Goal: Find contact information: Find contact information

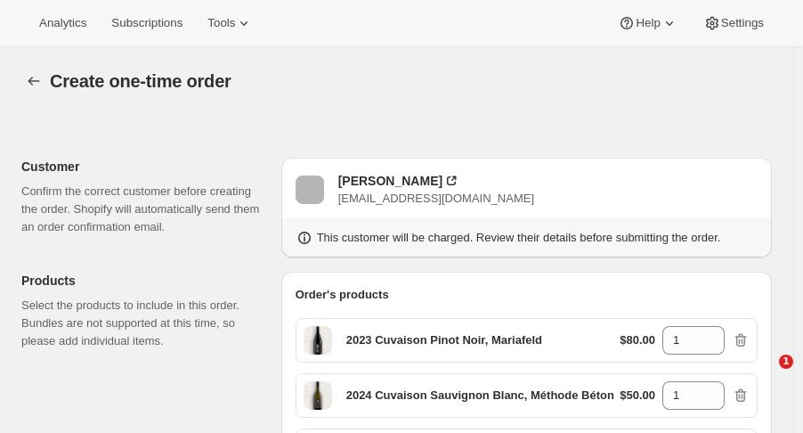
select select "associate-0"
click at [28, 87] on icon "button" at bounding box center [34, 81] width 18 height 18
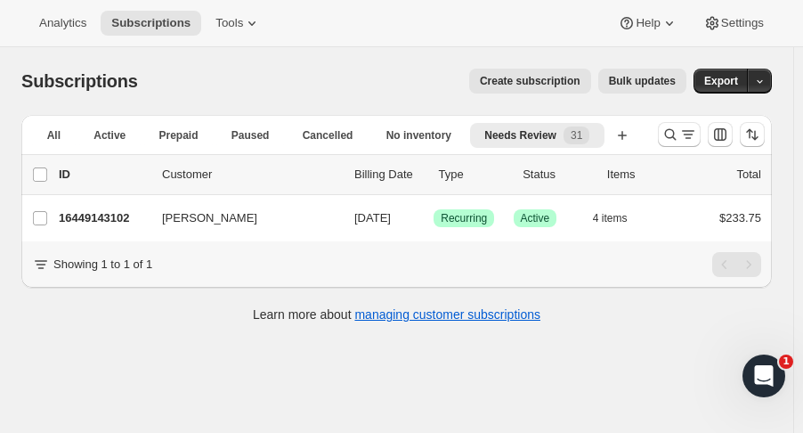
click at [669, 133] on button "Search and filter results" at bounding box center [679, 134] width 43 height 25
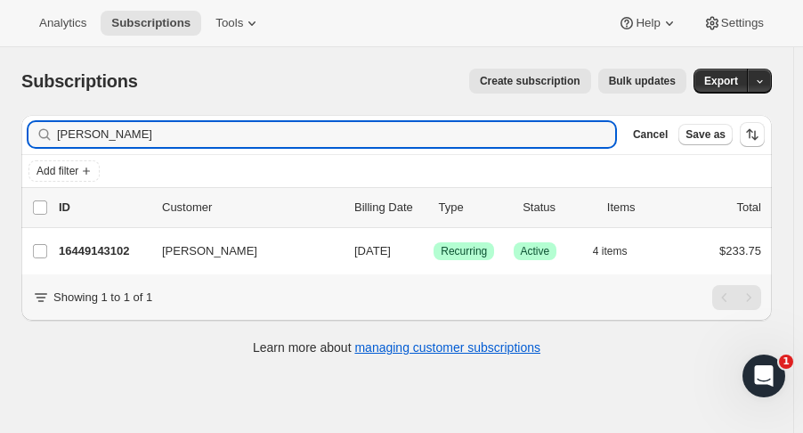
drag, startPoint x: 122, startPoint y: 140, endPoint x: -89, endPoint y: 177, distance: 214.3
click at [0, 177] on html "Analytics Subscriptions Tools Help Settings Skip to content Subscriptions. This…" at bounding box center [401, 216] width 803 height 433
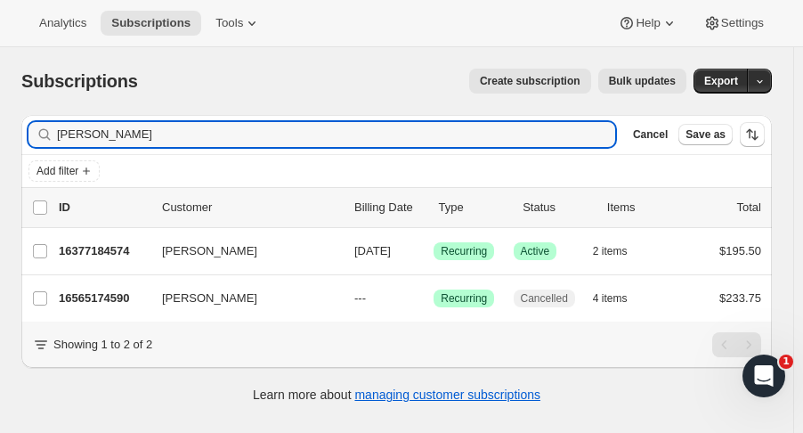
type input "brett b"
click at [98, 253] on p "16377184574" at bounding box center [103, 251] width 89 height 18
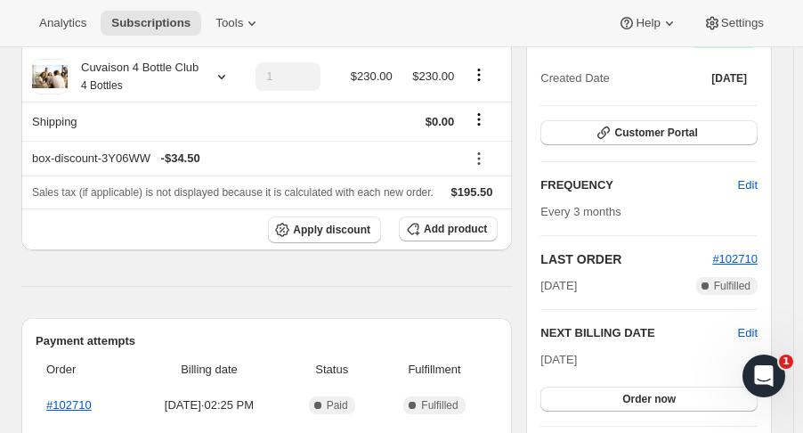
scroll to position [197, 0]
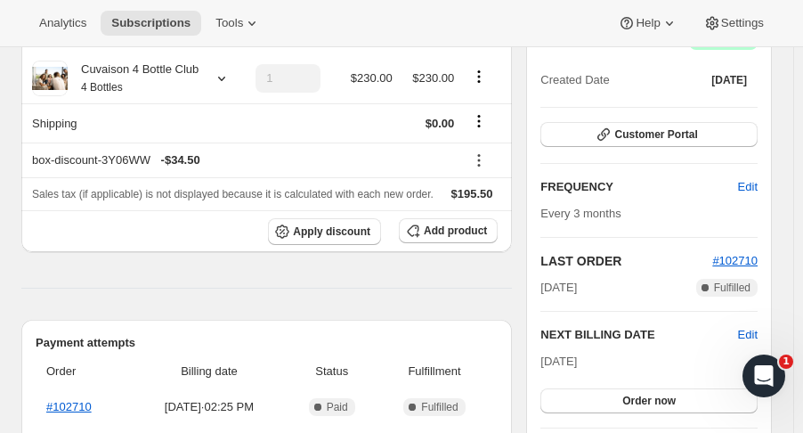
click at [720, 317] on div "Plan Success Active | Created Date Mar 17, 2025 Customer Portal FREQUENCY Edit …" at bounding box center [648, 288] width 217 height 521
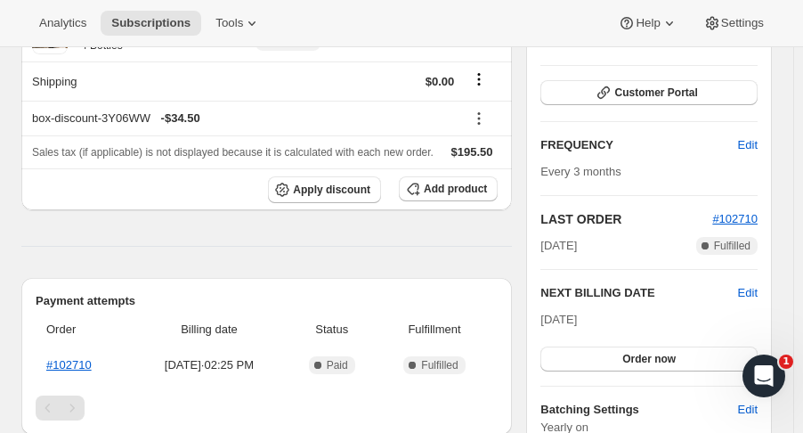
scroll to position [240, 0]
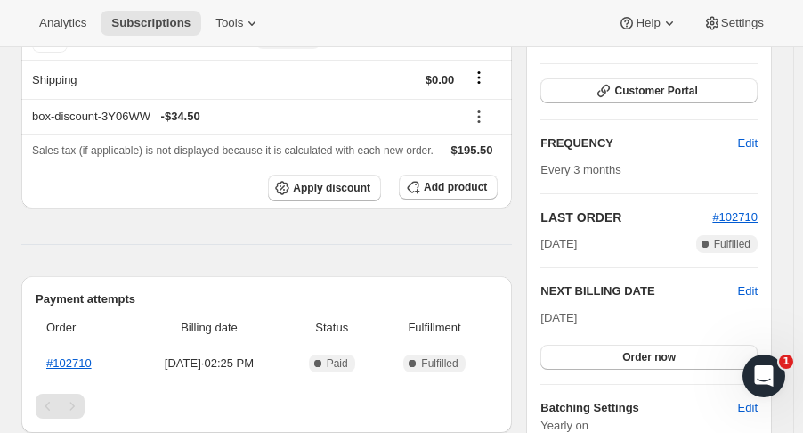
click at [758, 296] on span "Edit" at bounding box center [748, 291] width 20 height 18
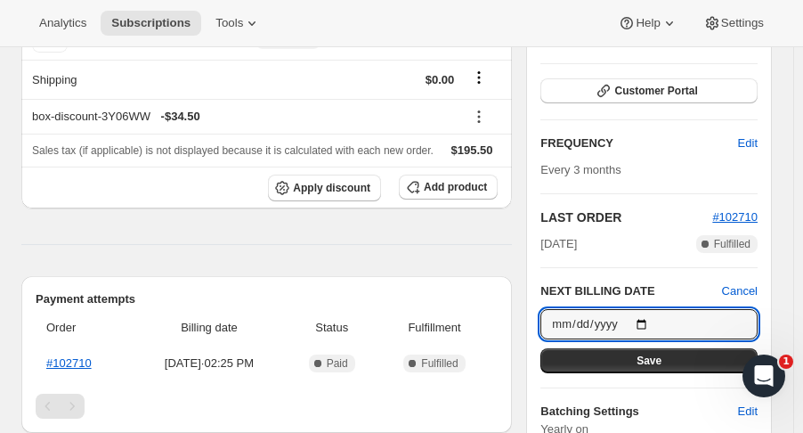
click at [650, 324] on input "2025-11-01" at bounding box center [648, 324] width 217 height 30
type input "2026-05-02"
click at [670, 365] on button "Save" at bounding box center [648, 360] width 217 height 25
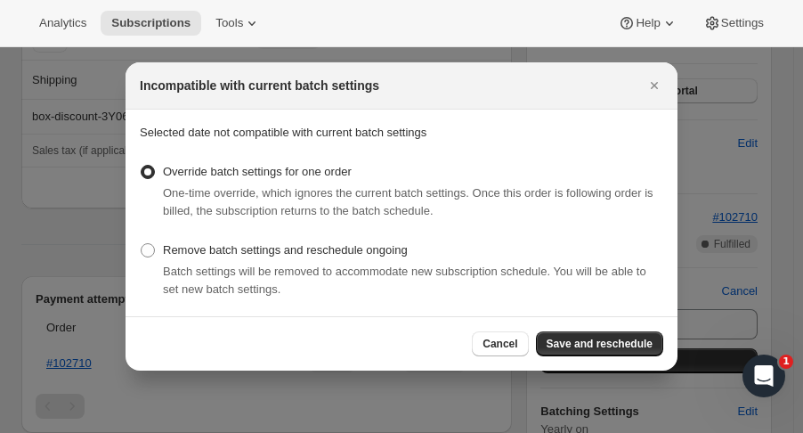
click at [630, 345] on span "Save and reschedule" at bounding box center [600, 344] width 106 height 14
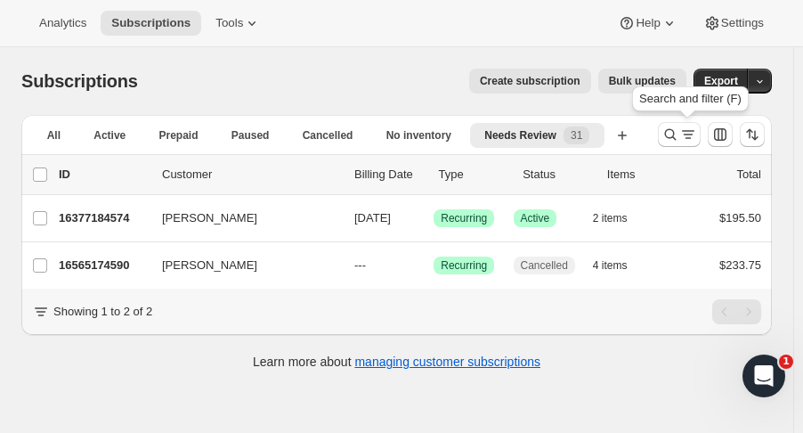
click at [677, 132] on icon "Search and filter results" at bounding box center [671, 135] width 12 height 12
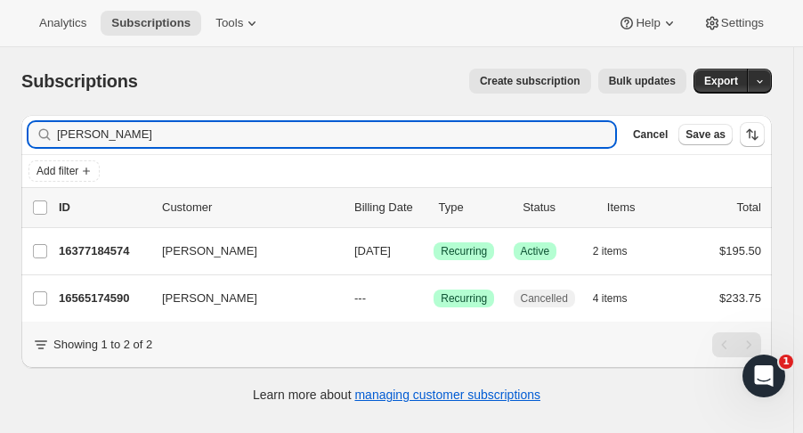
drag, startPoint x: 0, startPoint y: 135, endPoint x: -69, endPoint y: 139, distance: 68.7
click at [0, 139] on html "Analytics Subscriptions Tools Help Settings Skip to content Subscriptions. This…" at bounding box center [401, 216] width 803 height 433
type input "cappel"
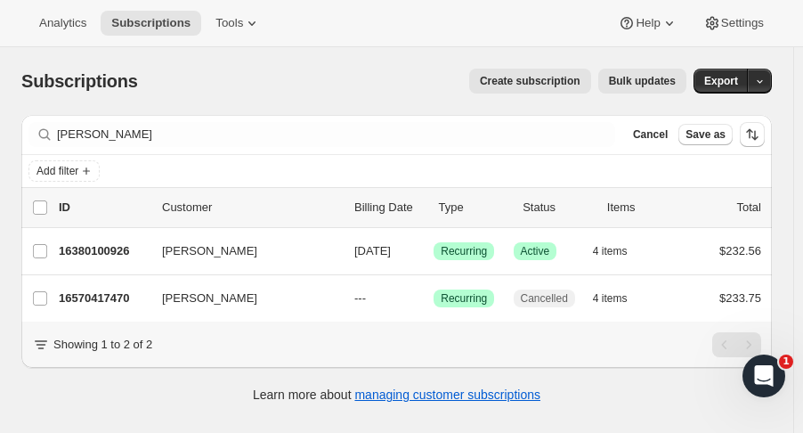
click at [114, 253] on p "16380100926" at bounding box center [103, 251] width 89 height 18
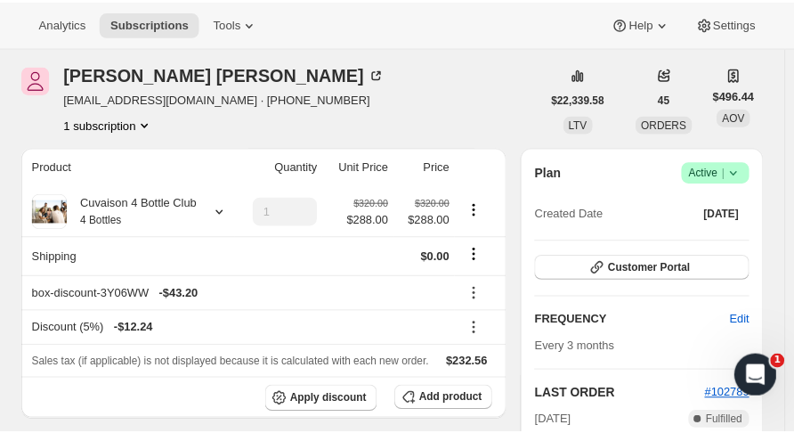
scroll to position [36, 0]
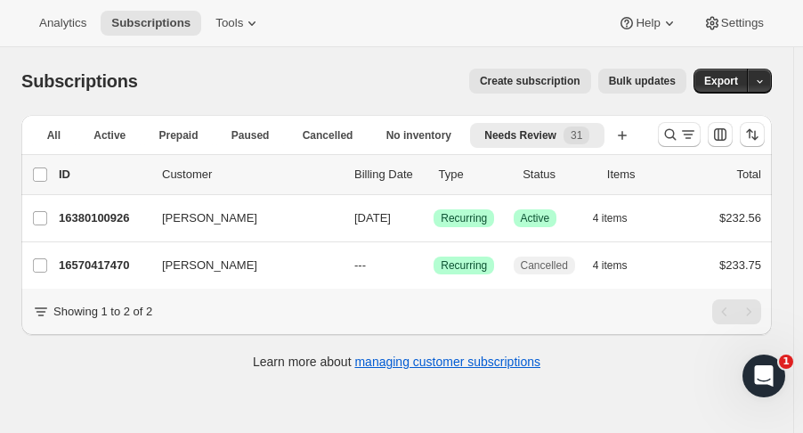
click at [89, 225] on p "16380100926" at bounding box center [103, 218] width 89 height 18
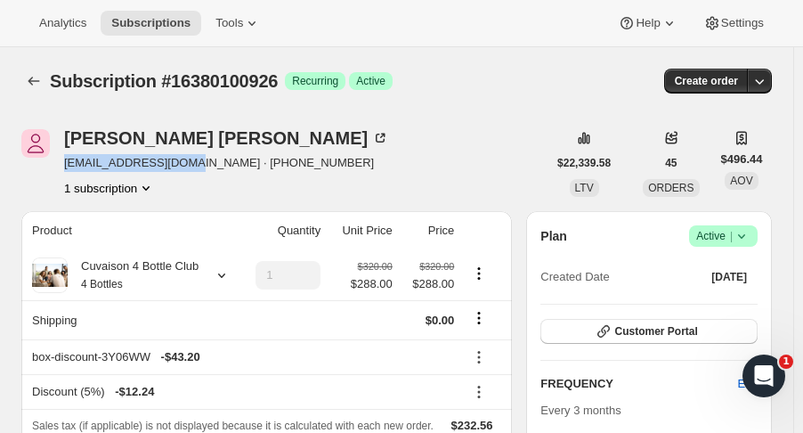
drag, startPoint x: 187, startPoint y: 167, endPoint x: 64, endPoint y: 162, distance: 123.0
